Goal: Check status: Check status

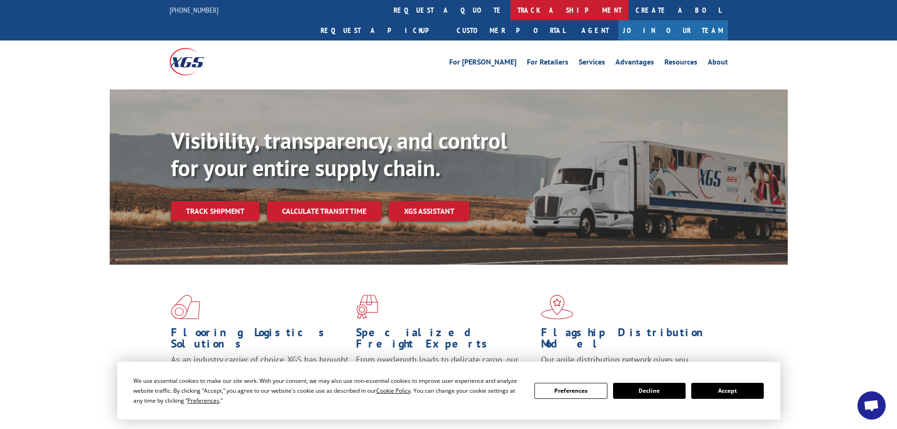
click at [510, 10] on link "track a shipment" at bounding box center [569, 10] width 118 height 20
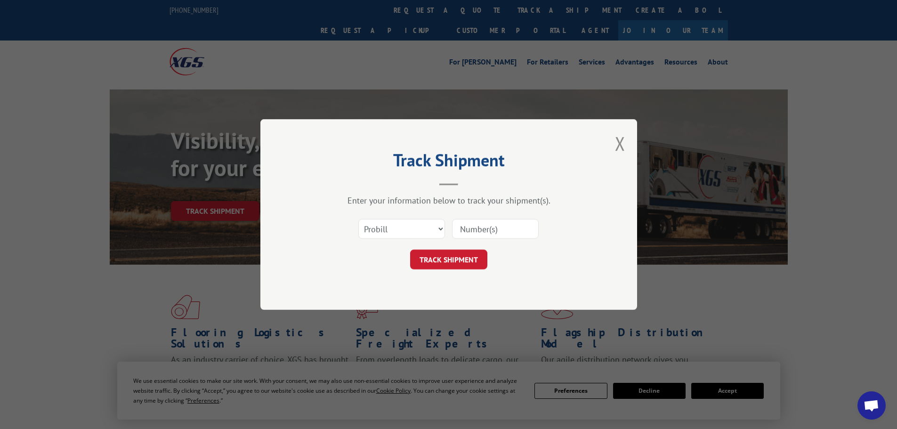
click at [487, 233] on input at bounding box center [495, 229] width 87 height 20
paste input "17665876"
type input "17665876"
click at [467, 257] on button "TRACK SHIPMENT" at bounding box center [448, 259] width 77 height 20
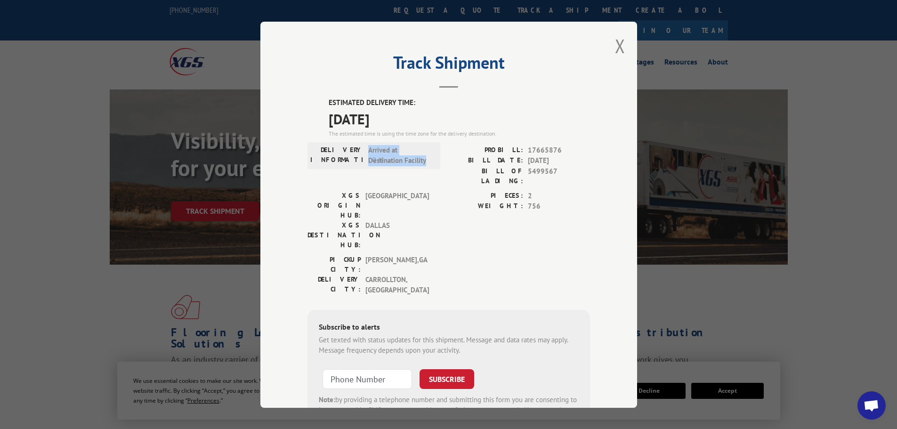
drag, startPoint x: 364, startPoint y: 149, endPoint x: 421, endPoint y: 163, distance: 58.6
click at [421, 163] on span "Arrived at Destination Facility" at bounding box center [400, 155] width 64 height 21
click at [424, 163] on span "Arrived at Destination Facility" at bounding box center [400, 155] width 64 height 21
click at [459, 165] on label "BILL DATE:" at bounding box center [486, 160] width 74 height 11
click at [362, 369] on input "+1 (___) ___-____" at bounding box center [366, 379] width 89 height 20
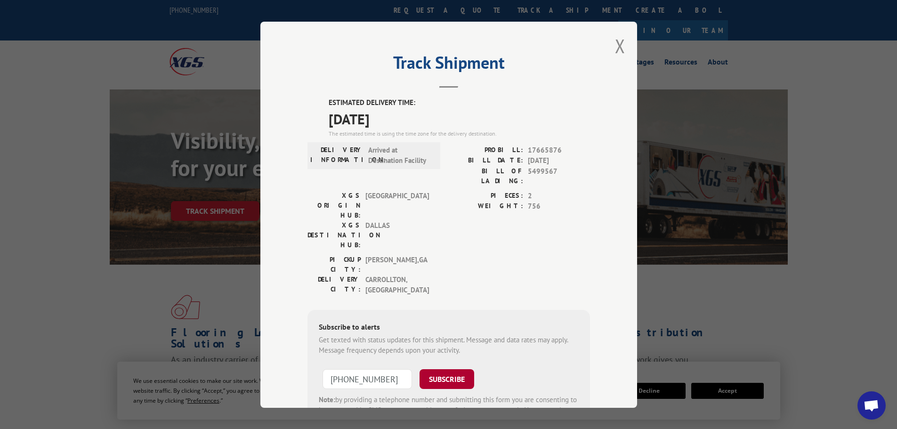
type input "[PHONE_NUMBER]"
click at [452, 369] on button "SUBSCRIBE" at bounding box center [446, 379] width 55 height 20
